Goal: Transaction & Acquisition: Purchase product/service

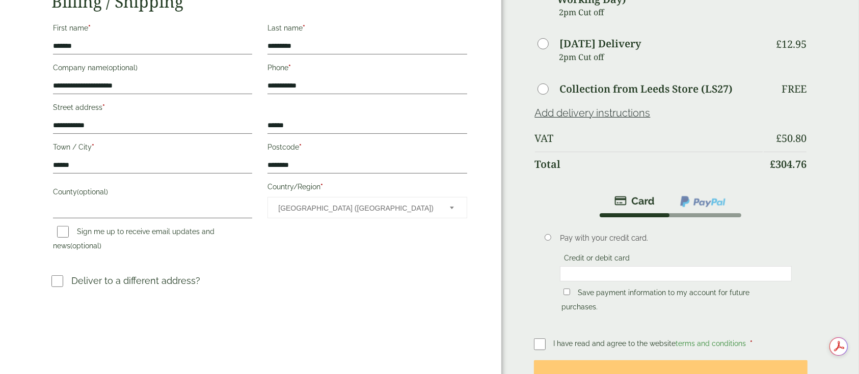
scroll to position [240, 0]
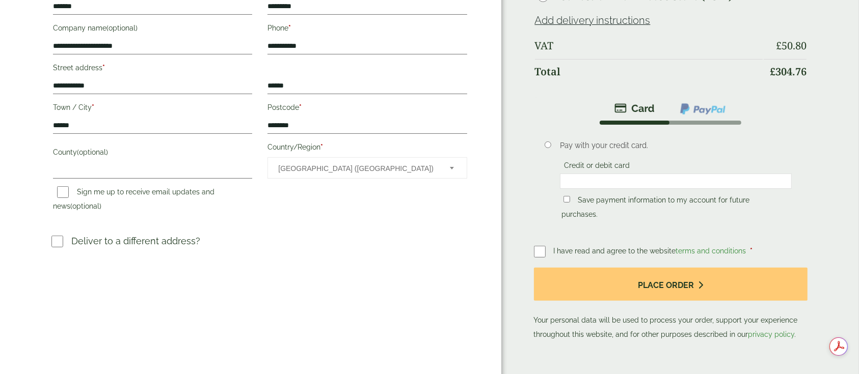
click at [651, 213] on div "Pay with your credit card. Credit or debit card Save payment information to my …" at bounding box center [676, 182] width 246 height 98
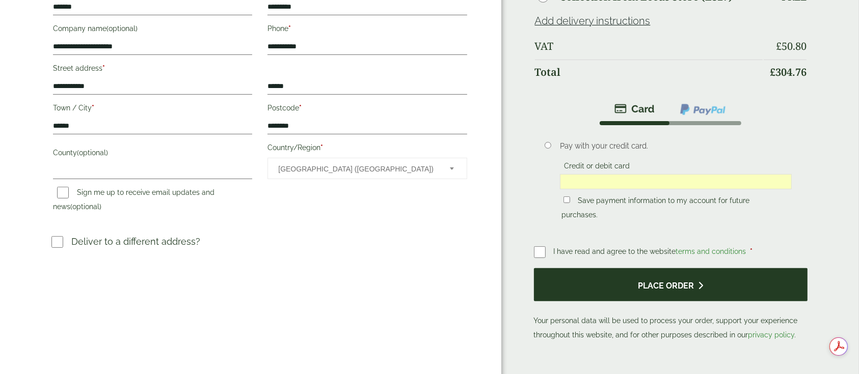
scroll to position [0, 0]
click at [641, 276] on button "Place order" at bounding box center [670, 284] width 273 height 33
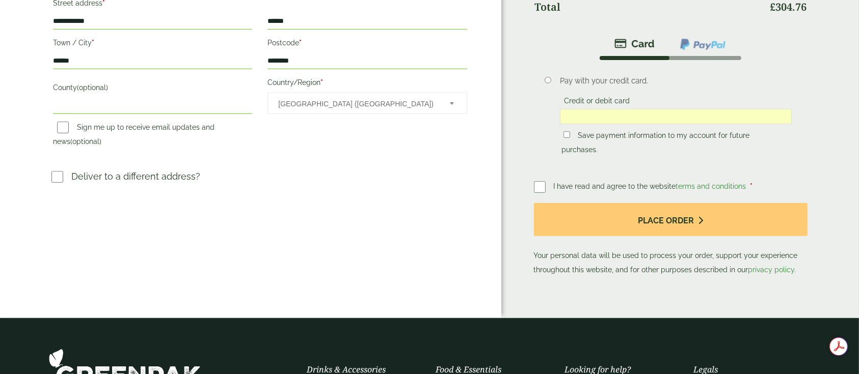
scroll to position [379, 0]
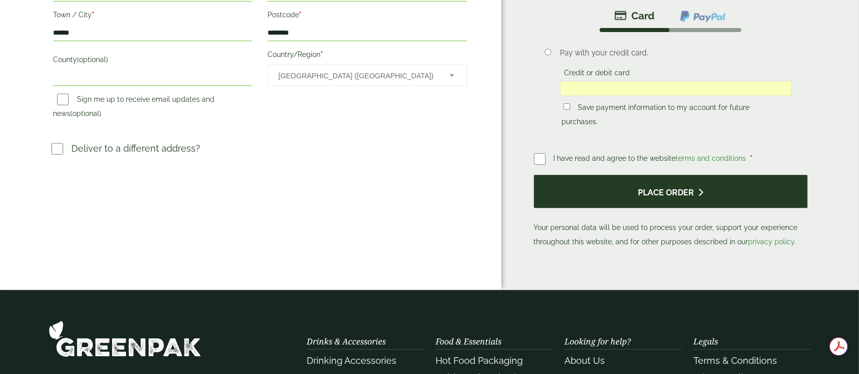
click at [624, 202] on button "Place order" at bounding box center [670, 191] width 273 height 33
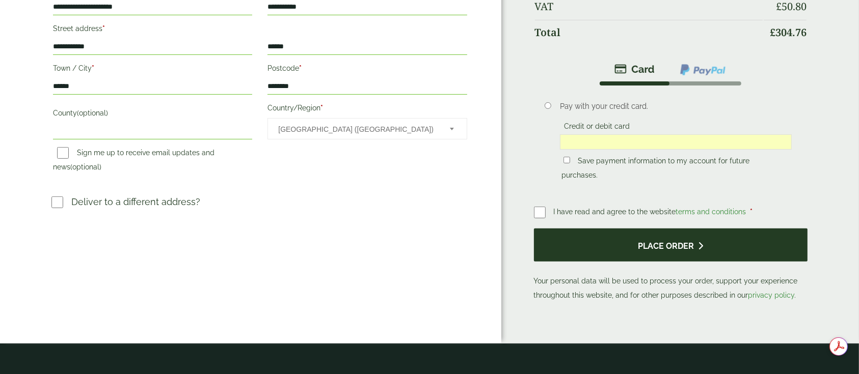
click at [700, 254] on button "Place order" at bounding box center [670, 245] width 273 height 33
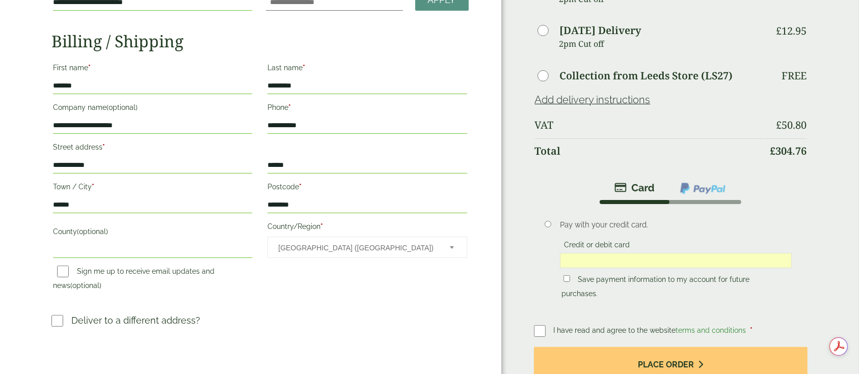
scroll to position [161, 0]
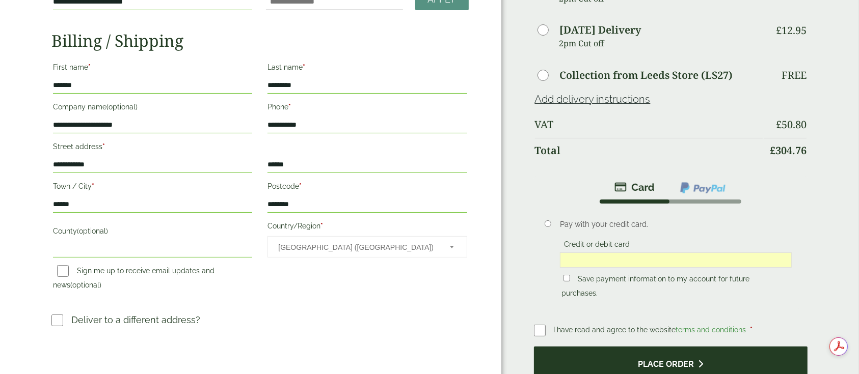
click at [674, 363] on button "Place order" at bounding box center [670, 363] width 273 height 33
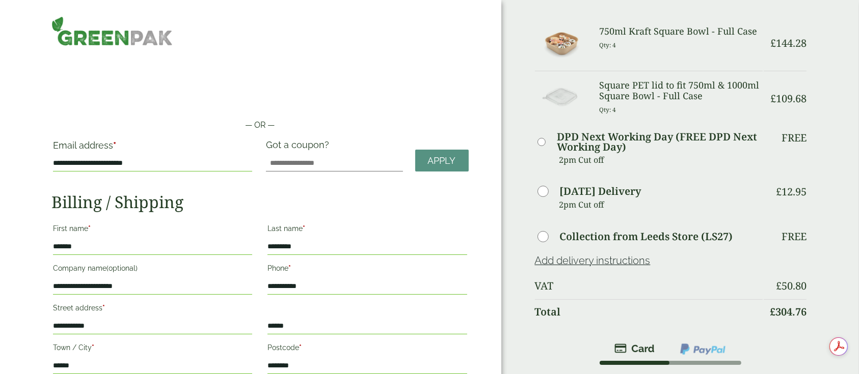
click at [219, 61] on div "**********" at bounding box center [250, 311] width 501 height 623
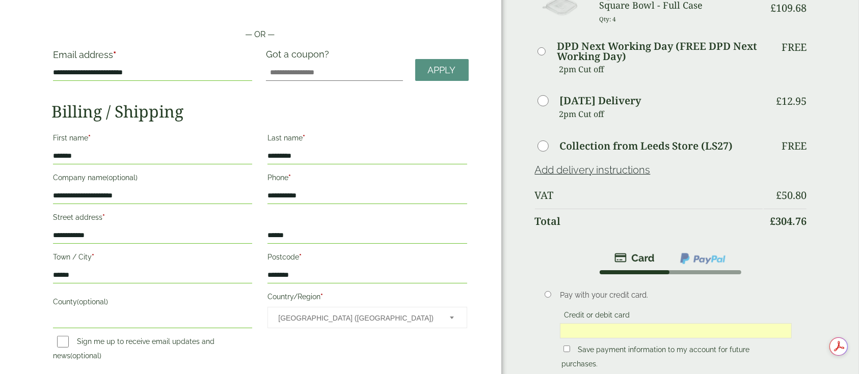
click at [350, 109] on h2 "Billing / Shipping" at bounding box center [259, 111] width 417 height 19
